Goal: Navigation & Orientation: Understand site structure

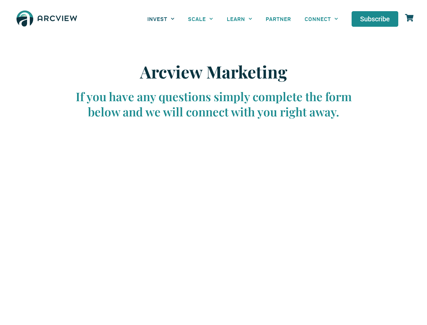
click at [161, 19] on link "INVEST" at bounding box center [161, 18] width 41 height 15
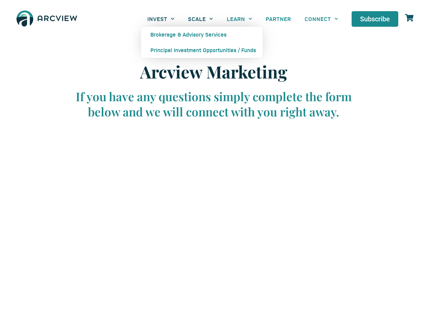
click at [201, 19] on link "SCALE" at bounding box center [200, 18] width 39 height 15
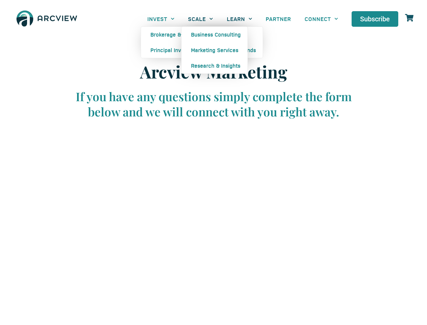
click at [240, 19] on link "LEARN" at bounding box center [239, 18] width 39 height 15
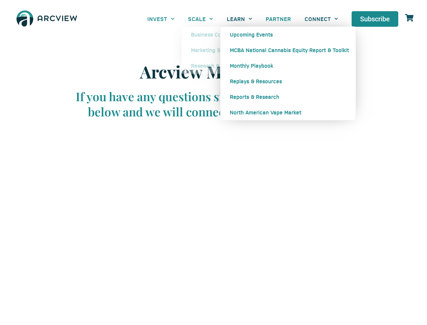
click at [322, 19] on link "CONNECT" at bounding box center [321, 18] width 47 height 15
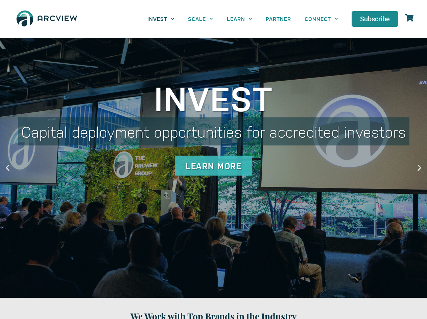
click at [161, 19] on link "INVEST" at bounding box center [161, 18] width 41 height 15
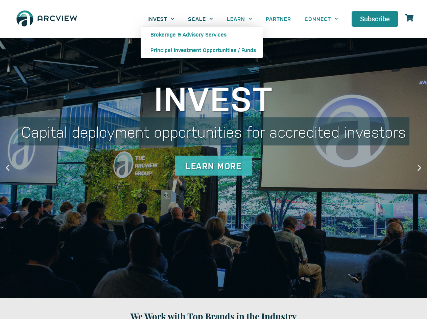
click at [201, 19] on link "SCALE" at bounding box center [200, 18] width 39 height 15
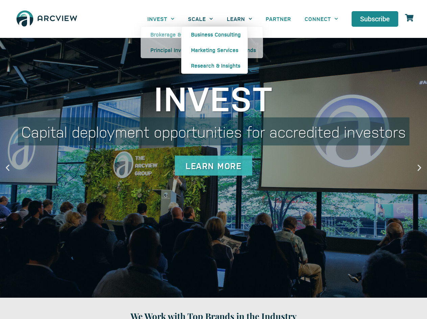
click at [240, 19] on link "LEARN" at bounding box center [239, 18] width 39 height 15
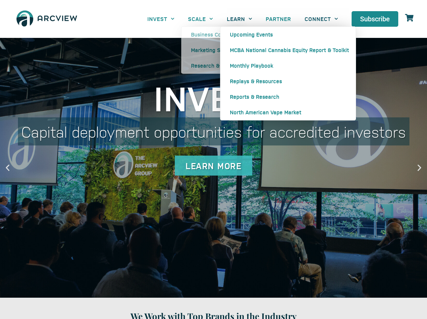
click at [322, 19] on link "CONNECT" at bounding box center [321, 18] width 47 height 15
